Goal: Communication & Community: Answer question/provide support

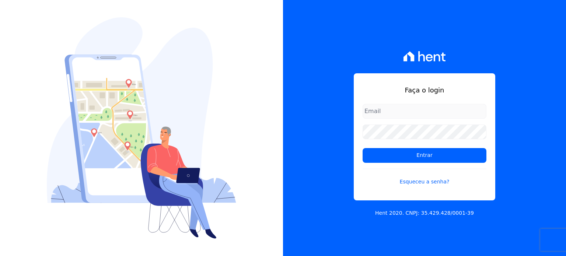
click at [383, 114] on input "email" at bounding box center [424, 111] width 124 height 15
type input "[EMAIL_ADDRESS][DOMAIN_NAME]"
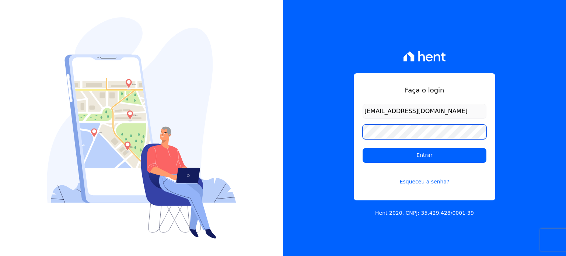
click at [362, 148] on input "Entrar" at bounding box center [424, 155] width 124 height 15
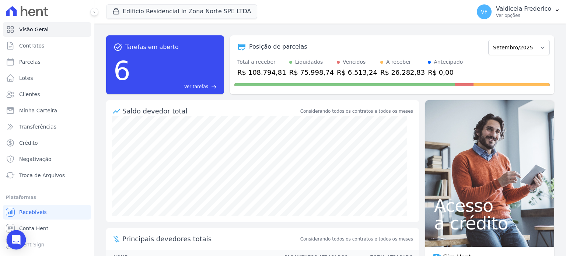
click at [18, 235] on div "Open Intercom Messenger" at bounding box center [17, 240] width 20 height 20
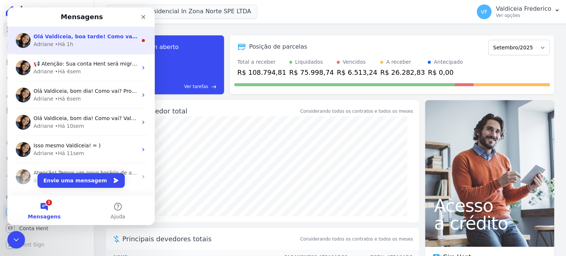
click at [81, 42] on div "Adriane • Há 1h" at bounding box center [86, 45] width 104 height 8
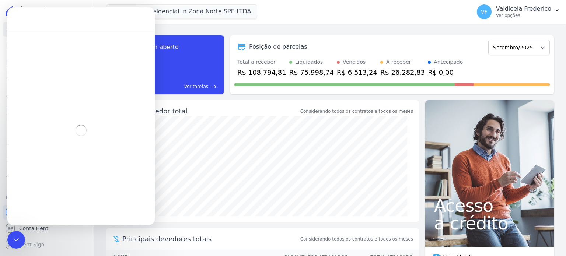
scroll to position [8, 0]
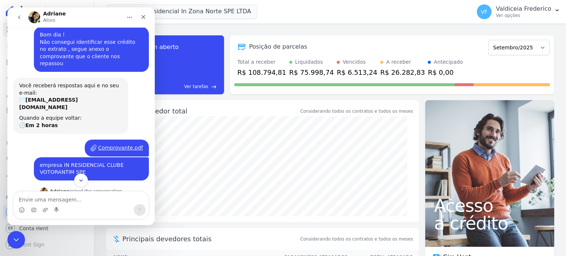
click at [81, 179] on icon "Scroll to bottom" at bounding box center [81, 180] width 7 height 7
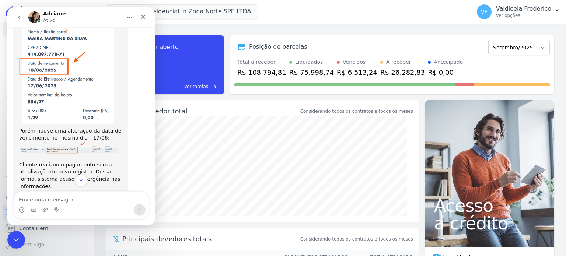
scroll to position [264, 0]
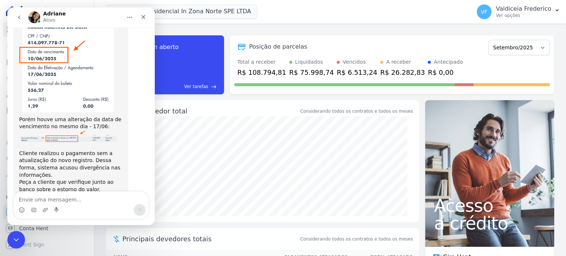
click at [63, 71] on img "Adriane diz…" at bounding box center [66, 63] width 95 height 99
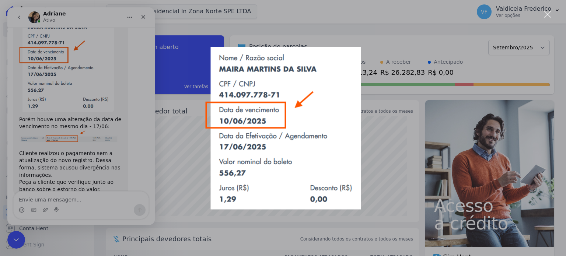
scroll to position [0, 0]
click at [69, 116] on div "Messenger da Intercom" at bounding box center [283, 128] width 566 height 256
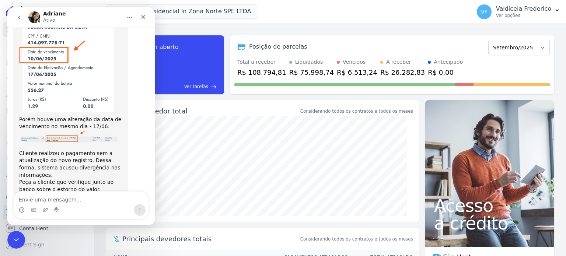
scroll to position [236, 0]
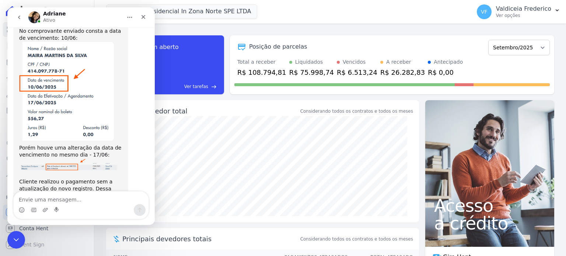
click at [69, 124] on img "Adriane diz…" at bounding box center [66, 91] width 95 height 99
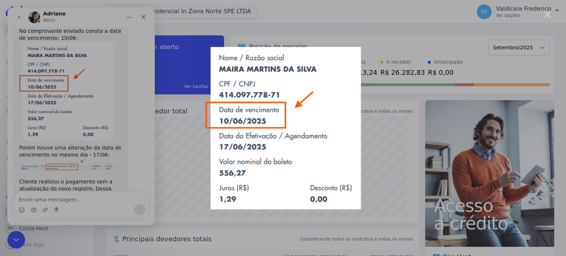
scroll to position [0, 0]
click at [87, 117] on div "Messenger da Intercom" at bounding box center [283, 128] width 566 height 256
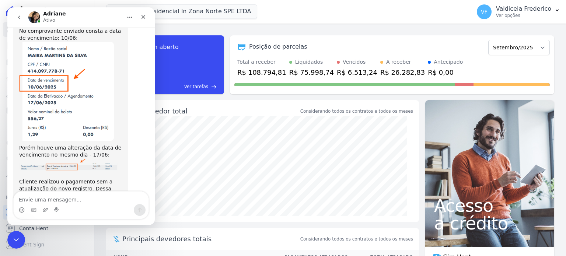
click at [69, 159] on img "Adriane diz…" at bounding box center [68, 165] width 99 height 12
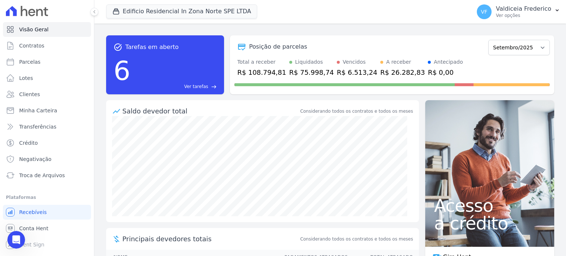
scroll to position [264, 0]
click at [17, 235] on icon "Abertura do Messenger da Intercom" at bounding box center [15, 239] width 12 height 12
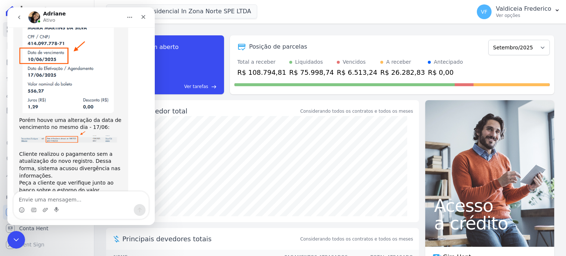
drag, startPoint x: 78, startPoint y: 153, endPoint x: 70, endPoint y: 167, distance: 16.3
click at [70, 179] on div "Peça a cliente que verifique junto ao banco sobre o estorno do valor." at bounding box center [70, 186] width 103 height 14
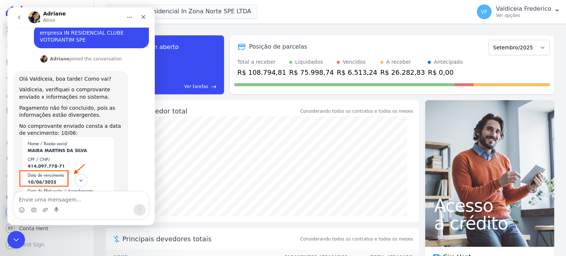
scroll to position [154, 0]
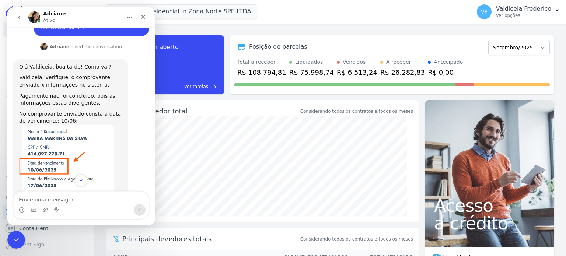
click at [18, 59] on div "Olá Valdiceia, boa tarde! Como vai? Valdiceia, verifiquei o comprovante enviado…" at bounding box center [70, 184] width 115 height 250
click at [19, 59] on div "Olá Valdiceia, boa tarde! Como vai? Valdiceia, verifiquei o comprovante enviado…" at bounding box center [70, 184] width 115 height 250
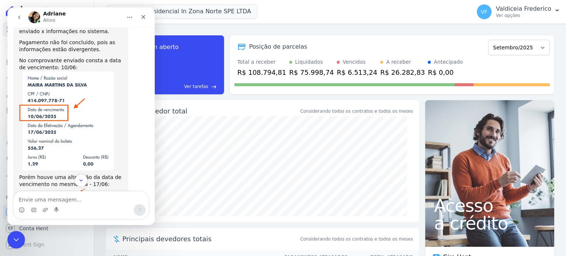
scroll to position [264, 0]
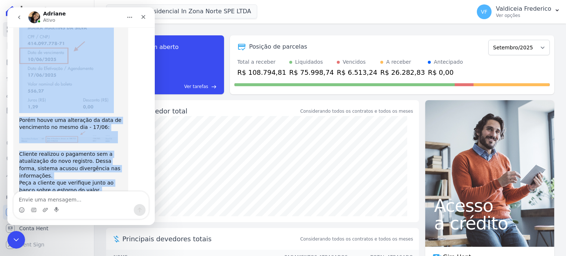
click at [87, 179] on div "Peça a cliente que verifique junto ao banco sobre o estorno do valor." at bounding box center [70, 186] width 103 height 14
copy div "Olá Valdiceia, boa tarde! Como vai? Valdiceia, verifiquei o comprovante enviado…"
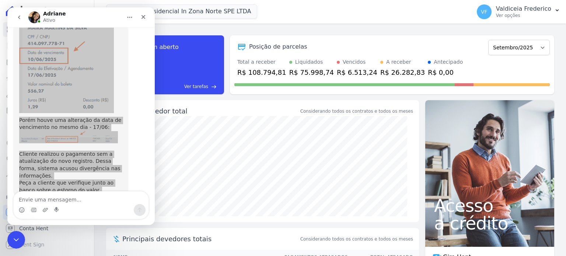
click at [258, 101] on div "Saldo devedor total Considerando todos os contratos e todos os meses" at bounding box center [262, 108] width 313 height 16
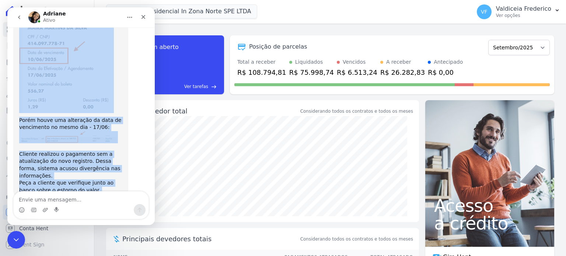
click at [92, 79] on img "Adriane diz…" at bounding box center [66, 63] width 95 height 99
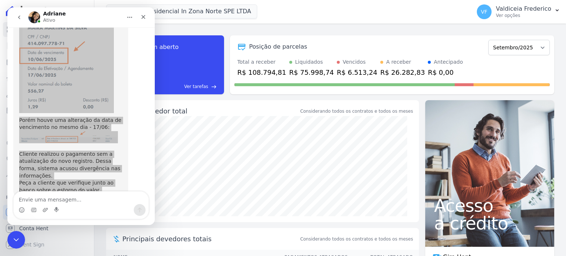
scroll to position [0, 0]
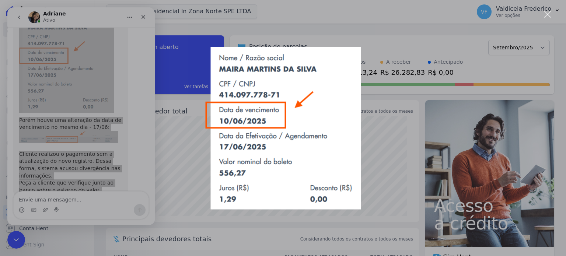
click at [368, 6] on div "Messenger da Intercom" at bounding box center [283, 128] width 566 height 256
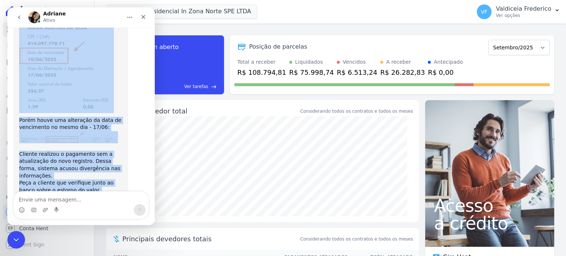
scroll to position [237, 0]
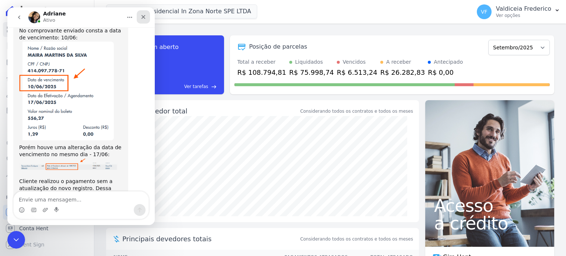
drag, startPoint x: 139, startPoint y: 15, endPoint x: 147, endPoint y: 23, distance: 10.9
click at [139, 15] on div "Fechar" at bounding box center [143, 16] width 13 height 13
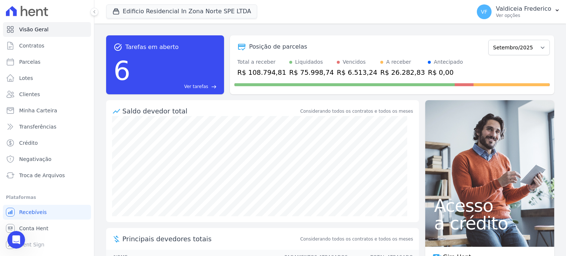
click at [33, 13] on icon at bounding box center [31, 12] width 7 height 7
click at [43, 14] on icon at bounding box center [27, 11] width 42 height 10
